Goal: Find specific page/section: Find specific page/section

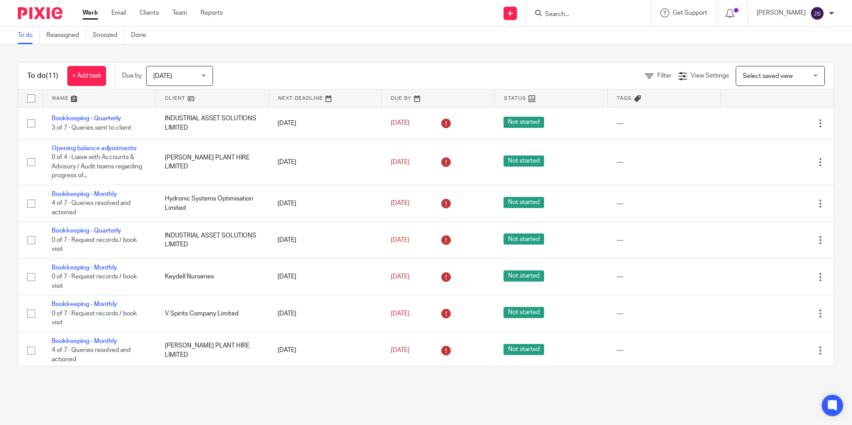
click at [716, 12] on div "Get Support Contact Support Help Documentation Access the academy View roadmap" at bounding box center [683, 13] width 65 height 26
click at [734, 12] on icon at bounding box center [729, 13] width 9 height 9
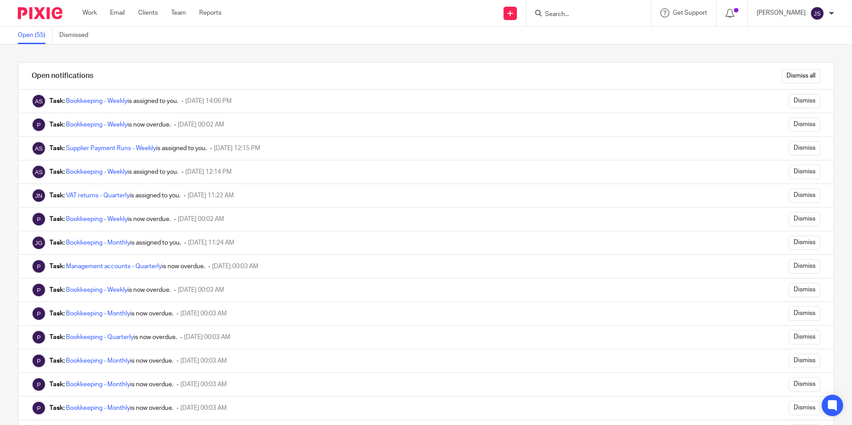
click at [63, 12] on link at bounding box center [41, 13] width 47 height 12
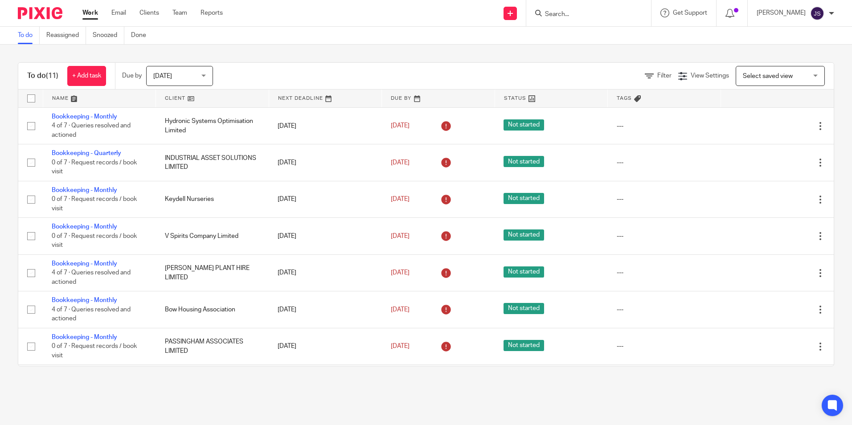
scroll to position [145, 0]
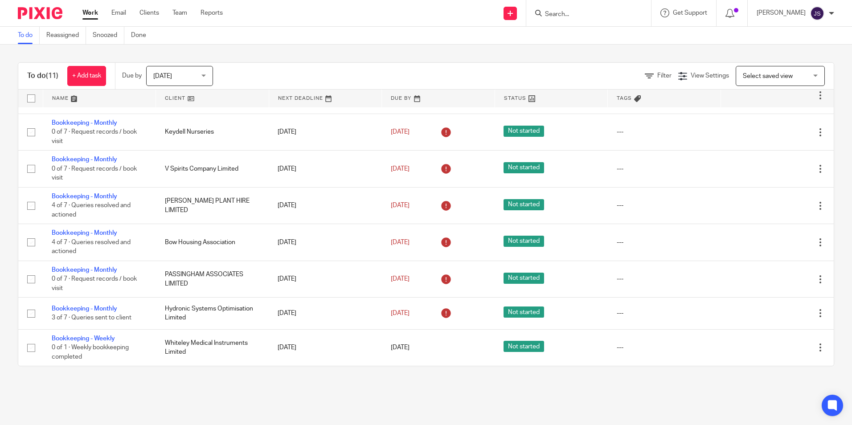
click at [180, 78] on span "[DATE]" at bounding box center [176, 75] width 47 height 19
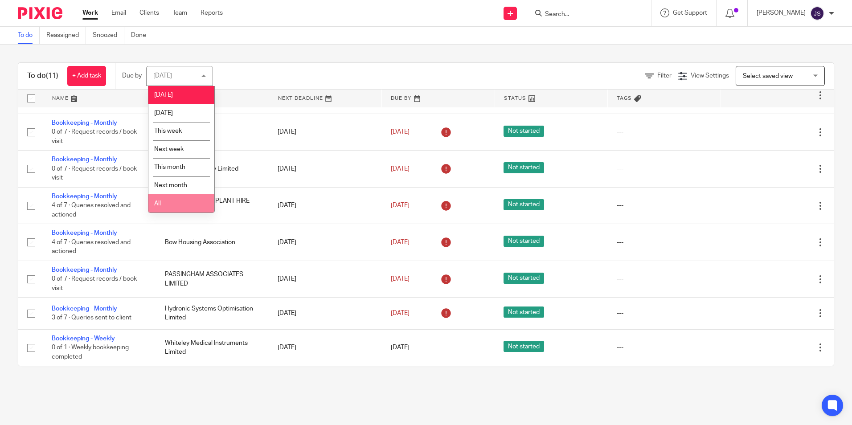
click at [169, 196] on li "All" at bounding box center [181, 203] width 66 height 18
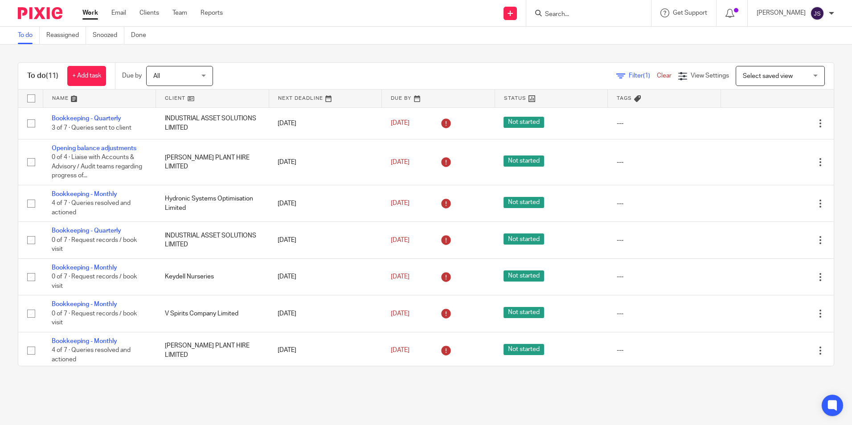
click at [193, 72] on span "All" at bounding box center [176, 75] width 47 height 19
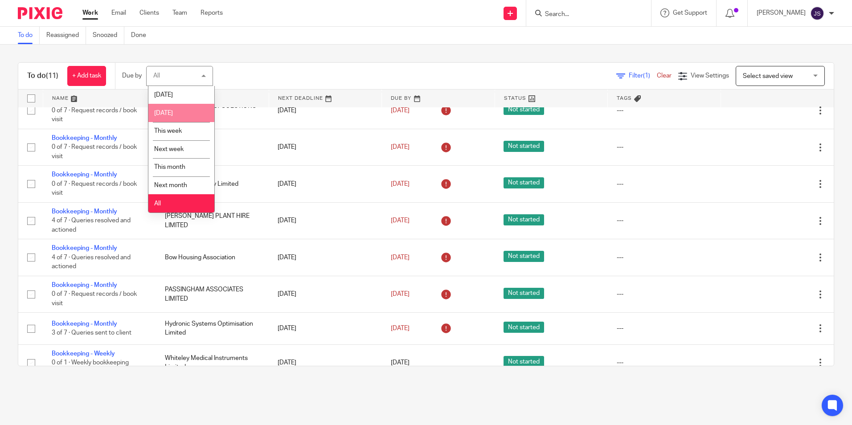
scroll to position [145, 0]
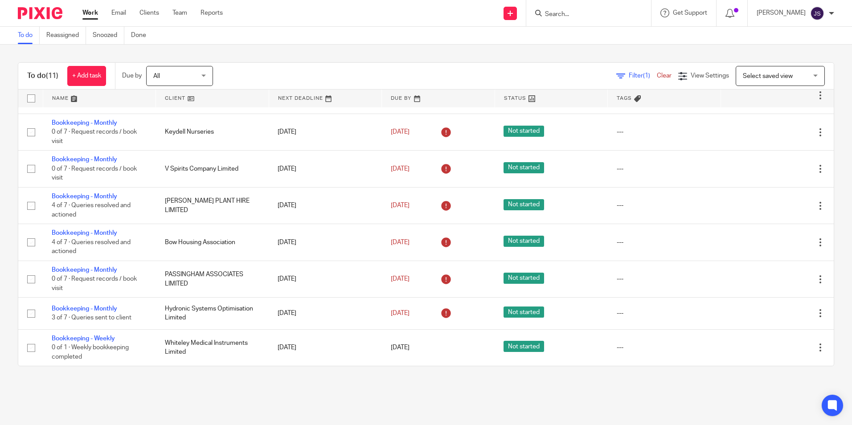
click at [387, 393] on main "To do Reassigned Snoozed Done To do (11) + Add task Due by All All Today Tomorr…" at bounding box center [426, 212] width 852 height 425
